Goal: Navigation & Orientation: Find specific page/section

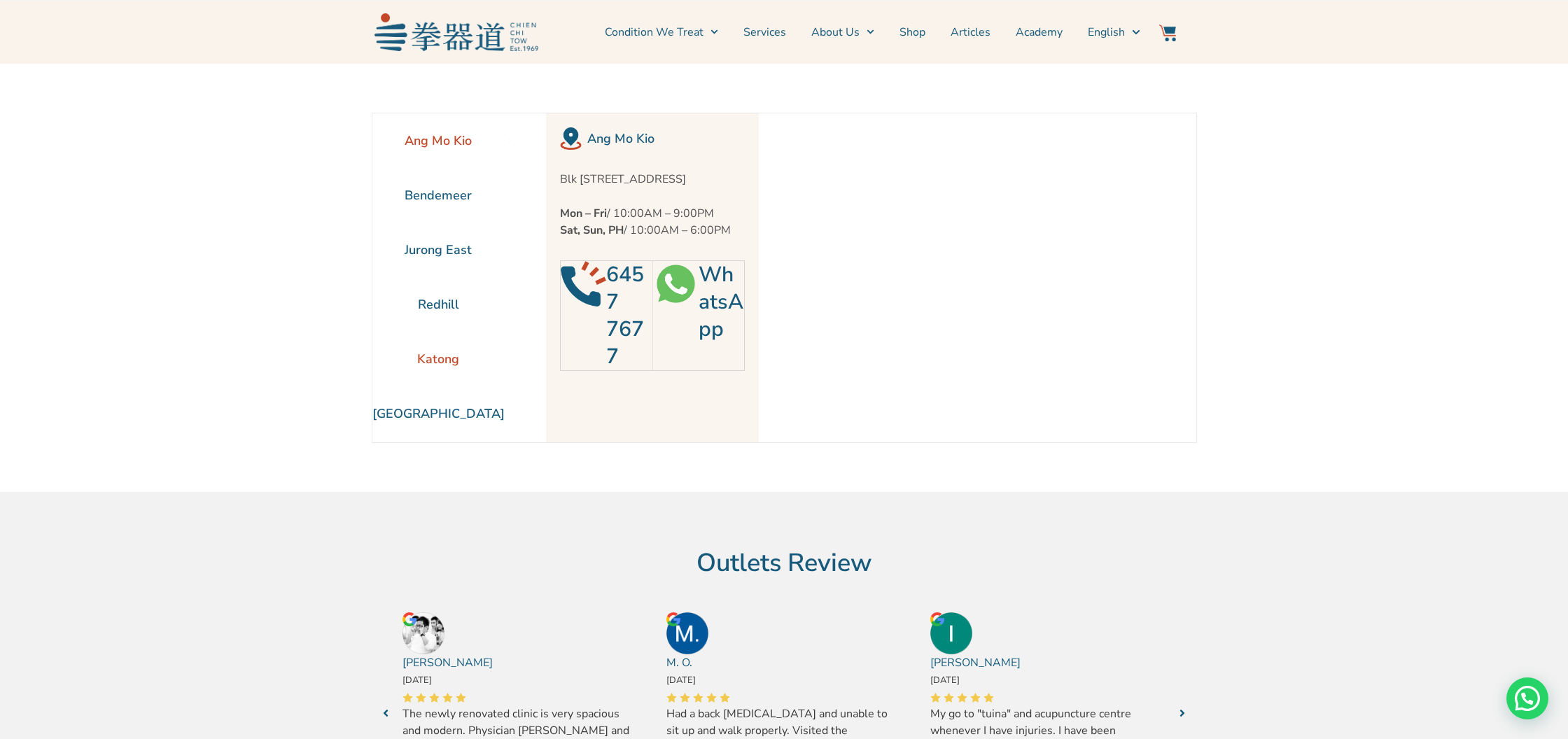
click at [443, 359] on li "Katong" at bounding box center [438, 358] width 132 height 55
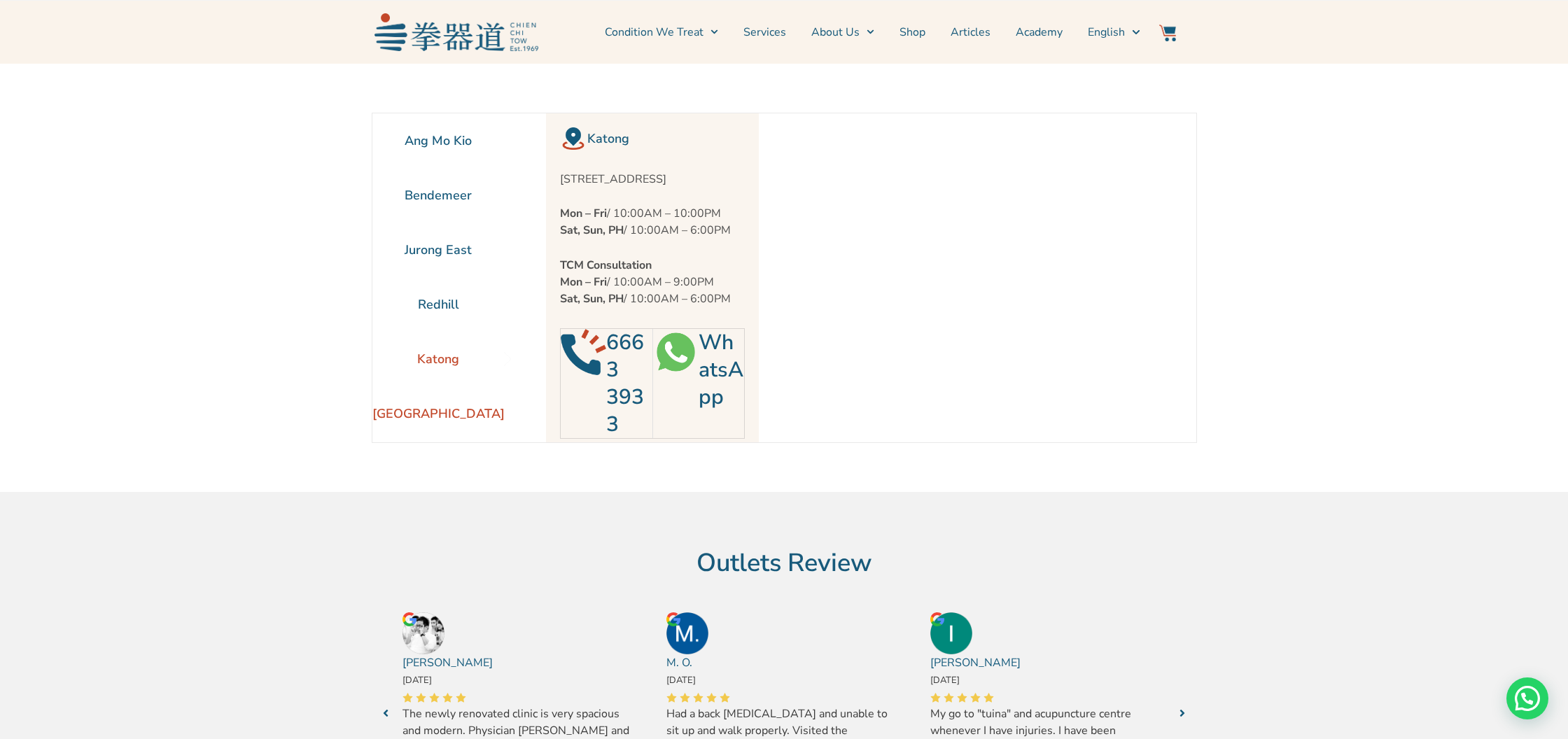
click at [456, 422] on li "[GEOGRAPHIC_DATA]" at bounding box center [438, 413] width 132 height 55
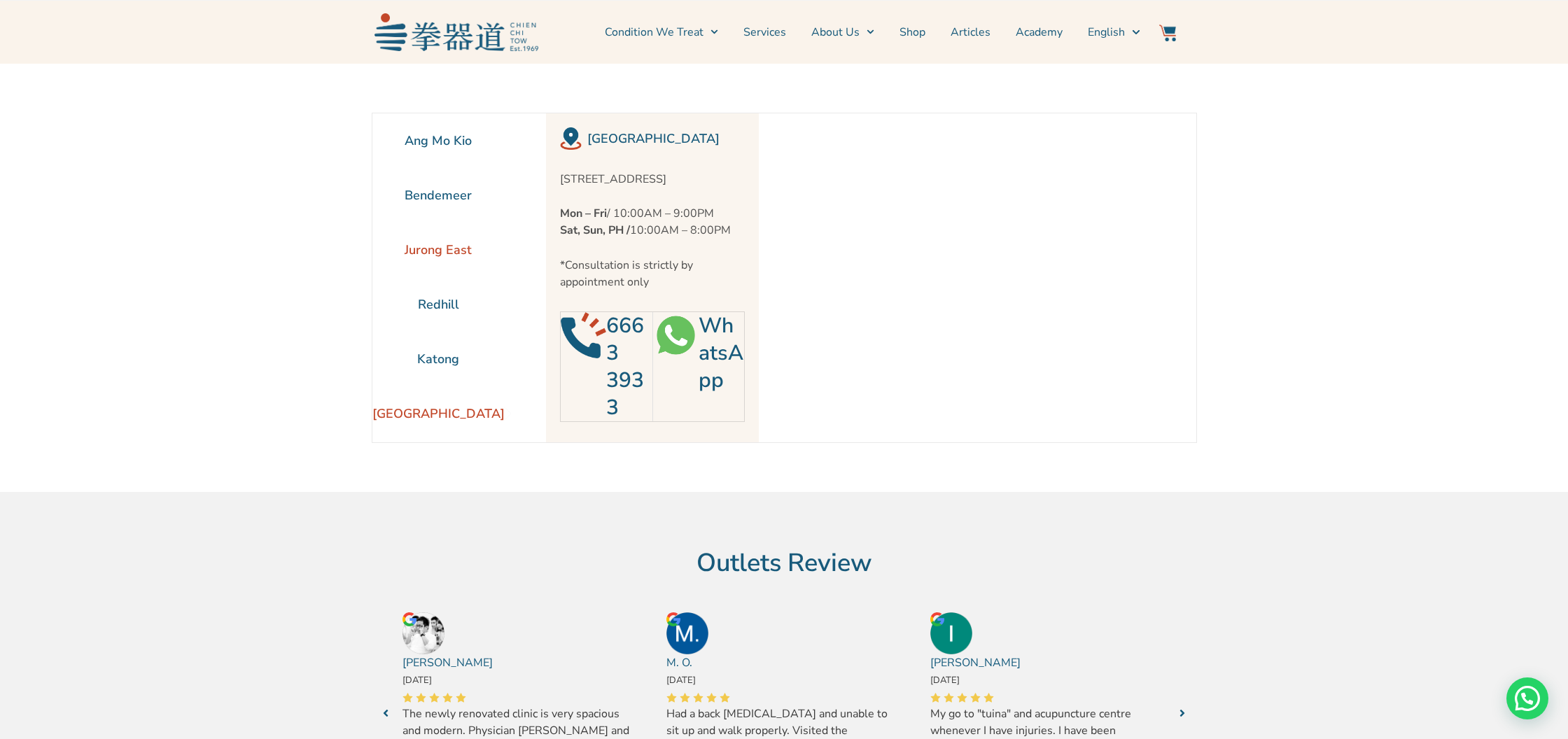
click at [423, 268] on li "Jurong East" at bounding box center [438, 250] width 132 height 55
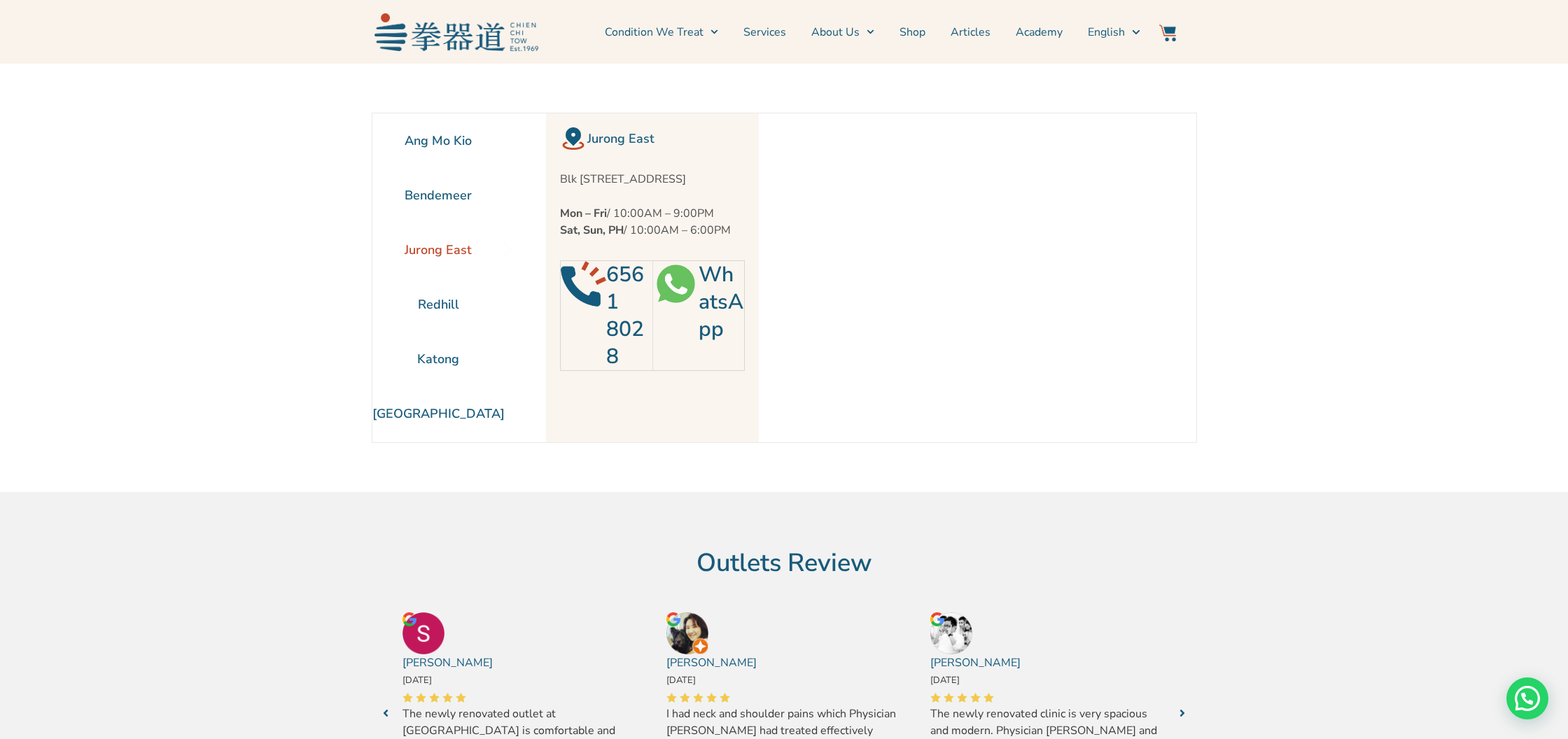
click at [423, 231] on li "Jurong East" at bounding box center [438, 250] width 132 height 55
click at [437, 198] on li "Bendemeer" at bounding box center [438, 195] width 132 height 55
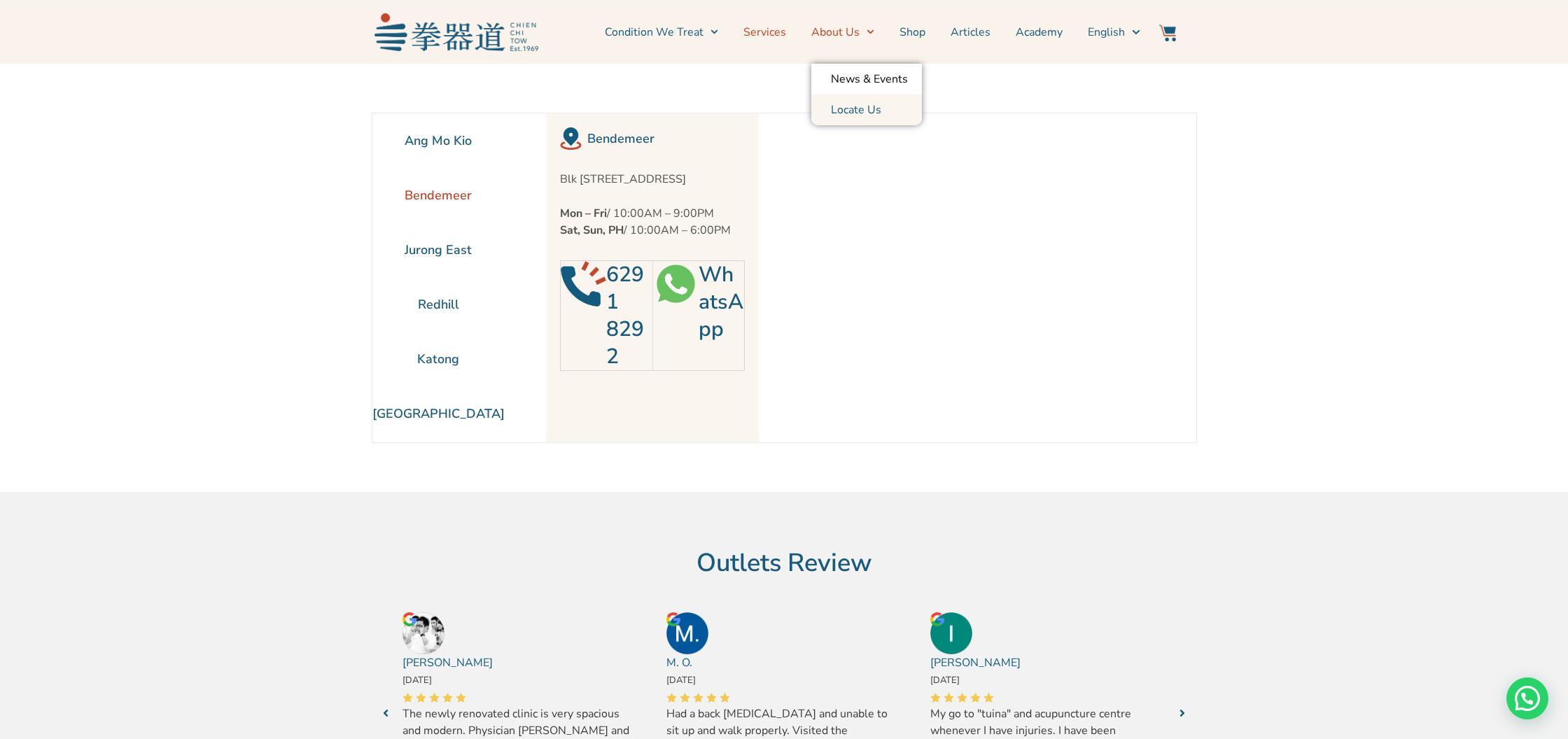
click at [787, 35] on link "Services" at bounding box center [765, 32] width 43 height 35
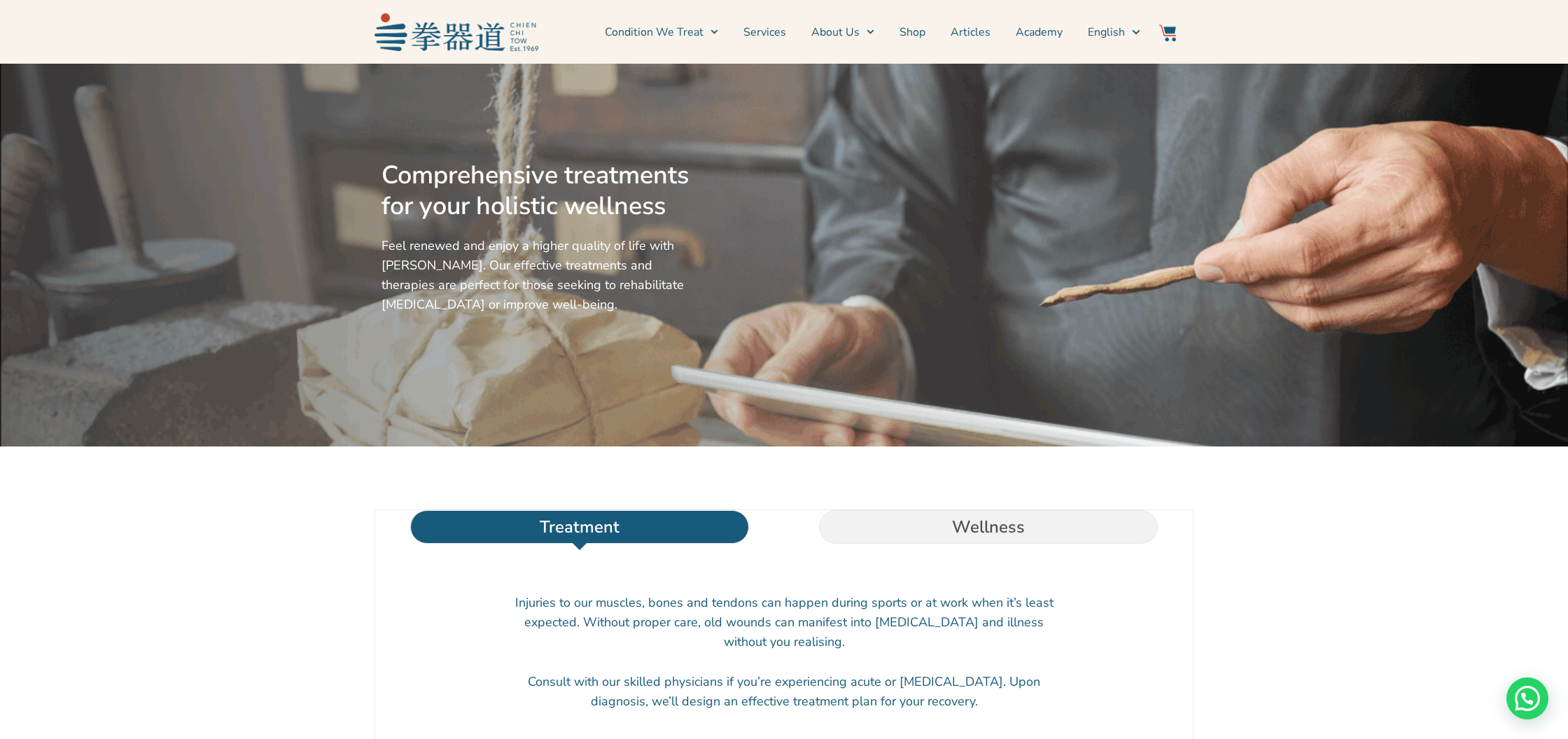
scroll to position [24, 0]
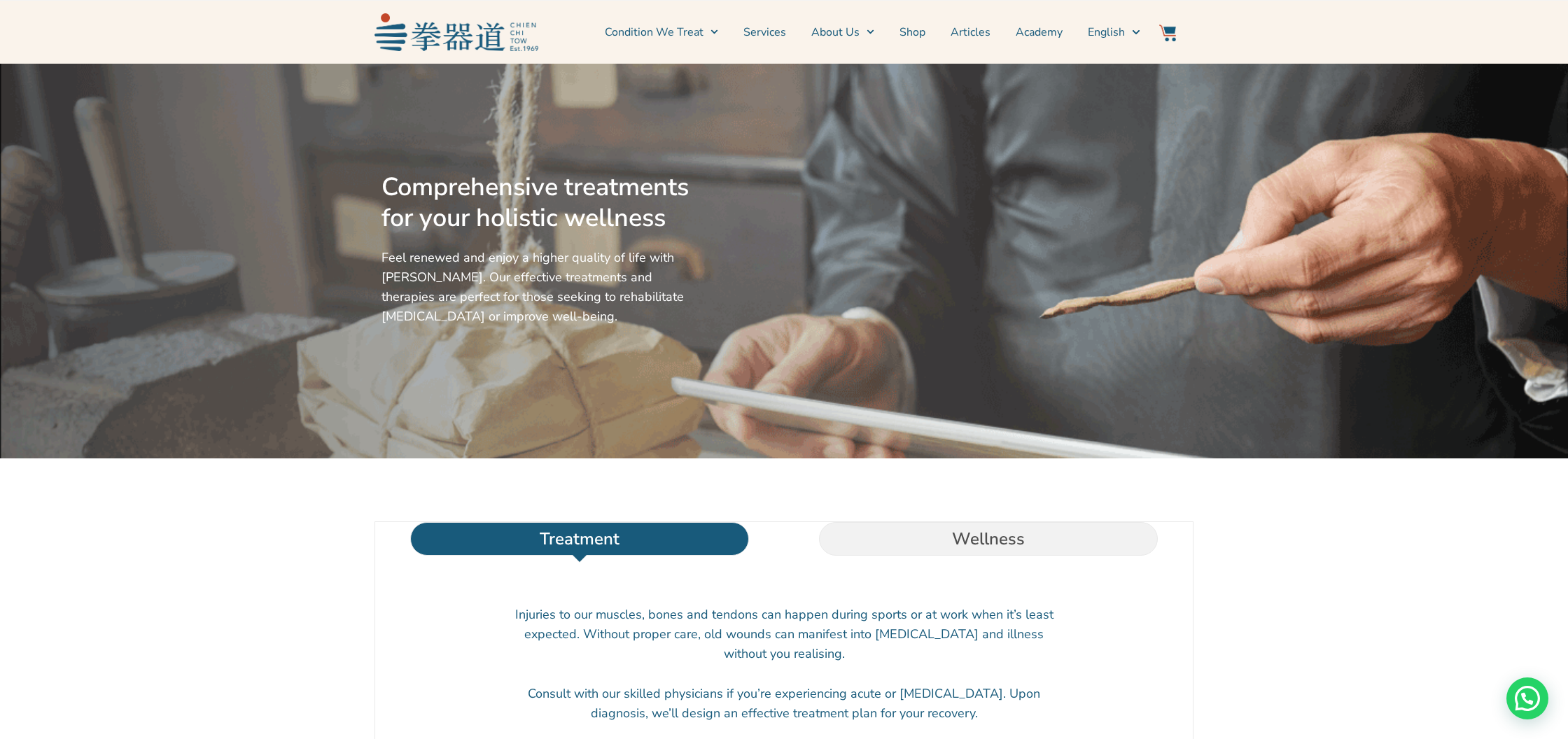
click at [761, 33] on link "Services" at bounding box center [765, 32] width 43 height 35
